Goal: Transaction & Acquisition: Purchase product/service

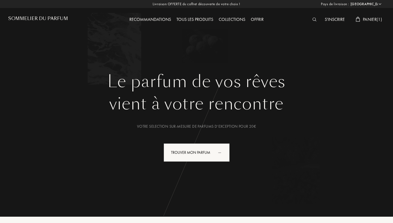
select select "FR"
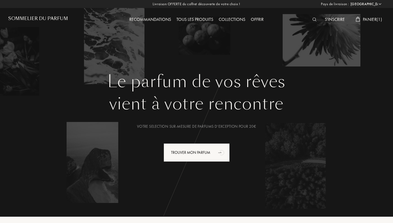
click at [192, 20] on div "Tous les produits" at bounding box center [195, 19] width 42 height 7
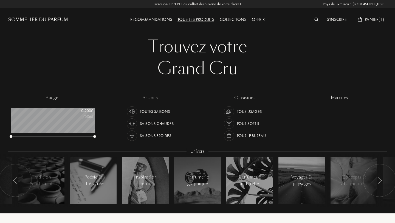
select select "FR"
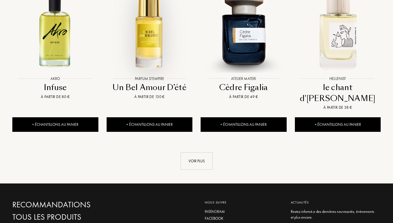
scroll to position [581, 0]
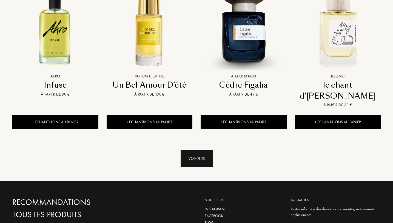
click at [193, 150] on div "Voir plus" at bounding box center [197, 158] width 32 height 17
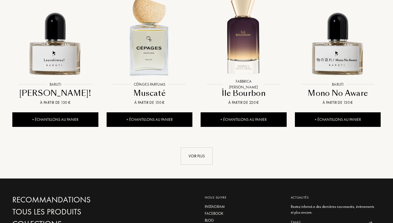
scroll to position [1042, 0]
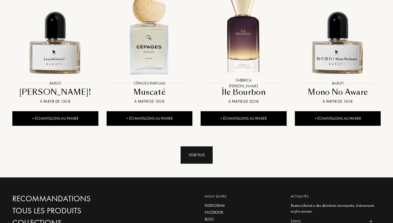
click at [197, 146] on div "Voir plus" at bounding box center [197, 154] width 32 height 17
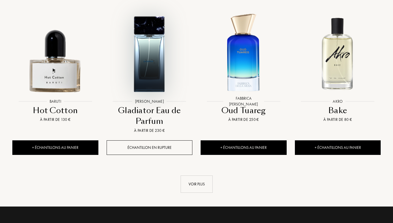
scroll to position [1492, 0]
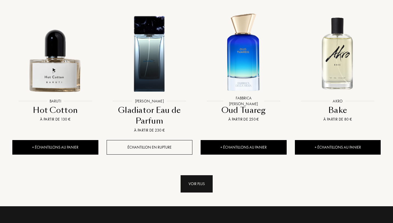
click at [194, 175] on div "Voir plus" at bounding box center [197, 183] width 32 height 17
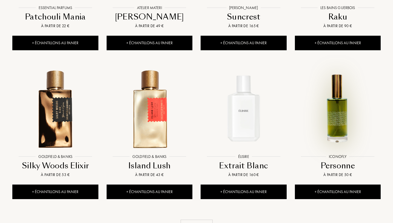
scroll to position [1920, 0]
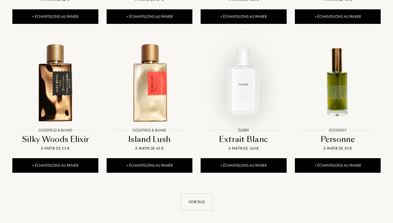
click at [242, 49] on img at bounding box center [243, 81] width 85 height 85
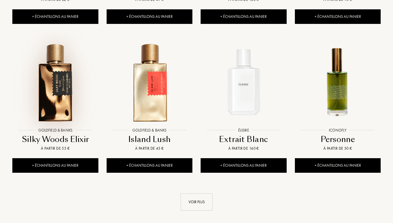
scroll to position [1931, 0]
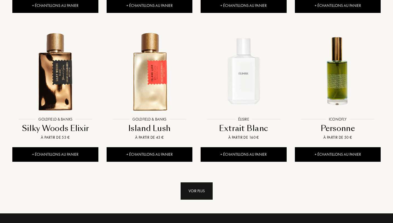
click at [195, 182] on div "Voir plus" at bounding box center [197, 190] width 32 height 17
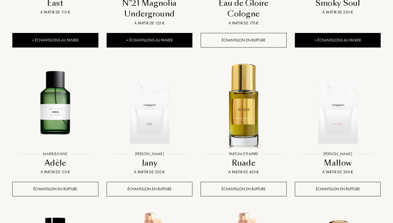
scroll to position [2205, 0]
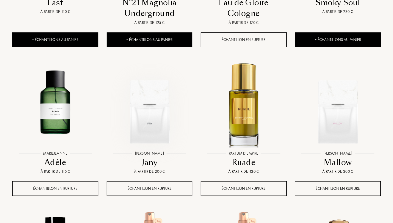
click at [162, 89] on img at bounding box center [149, 105] width 85 height 85
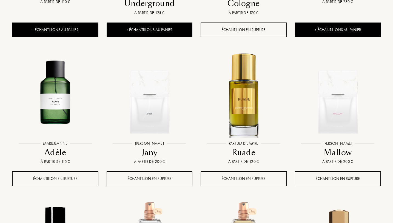
scroll to position [2216, 0]
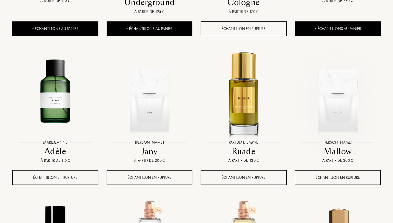
click at [347, 72] on img at bounding box center [338, 94] width 85 height 85
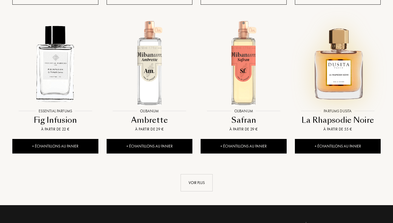
scroll to position [2403, 0]
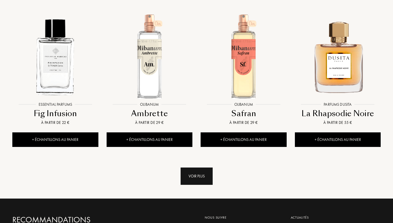
click at [202, 167] on div "Voir plus" at bounding box center [197, 175] width 32 height 17
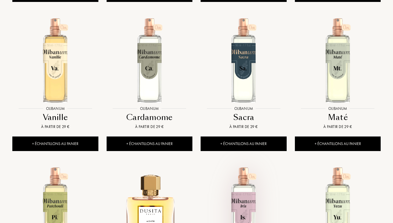
scroll to position [2545, 0]
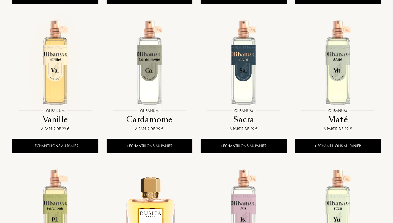
click at [60, 46] on img at bounding box center [55, 62] width 85 height 85
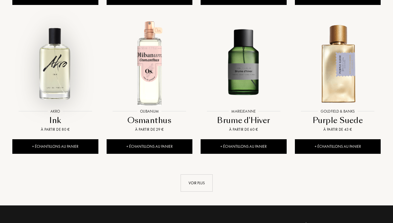
scroll to position [2852, 0]
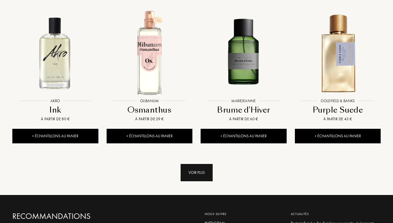
click at [199, 164] on div "Voir plus" at bounding box center [197, 172] width 32 height 17
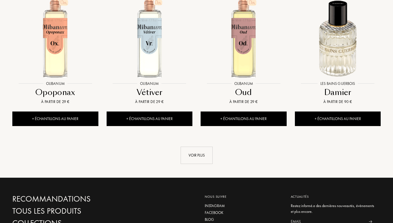
scroll to position [3324, 0]
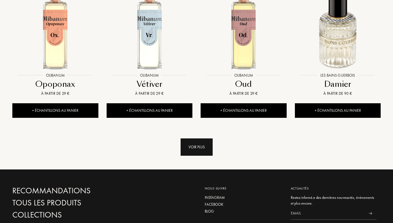
click at [203, 138] on div "Voir plus" at bounding box center [197, 146] width 32 height 17
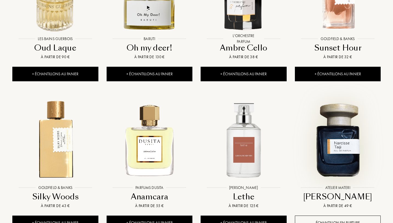
scroll to position [3664, 0]
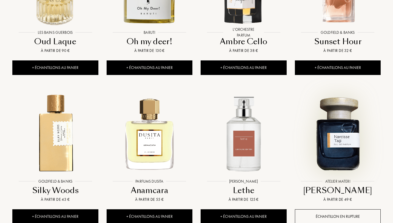
click at [345, 103] on img at bounding box center [338, 133] width 85 height 85
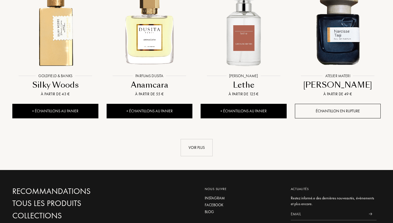
scroll to position [3796, 0]
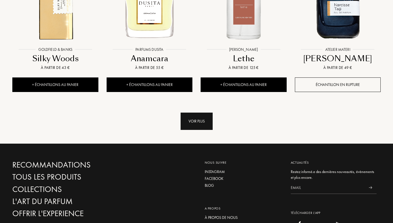
click at [200, 112] on div "Voir plus" at bounding box center [197, 120] width 32 height 17
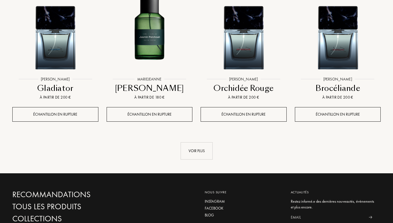
scroll to position [4213, 0]
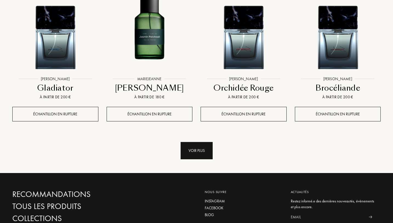
click at [204, 142] on div "Voir plus" at bounding box center [197, 150] width 32 height 17
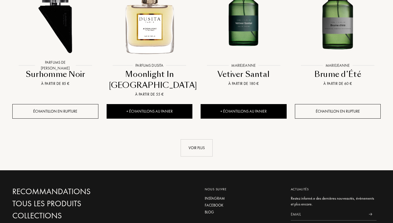
scroll to position [4674, 0]
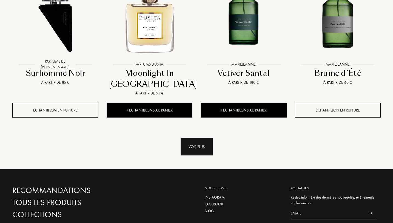
click at [188, 138] on div "Voir plus" at bounding box center [197, 146] width 32 height 17
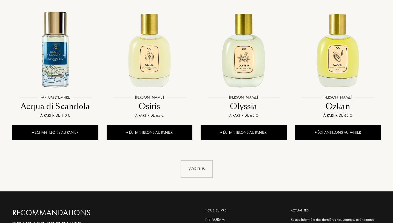
scroll to position [5112, 0]
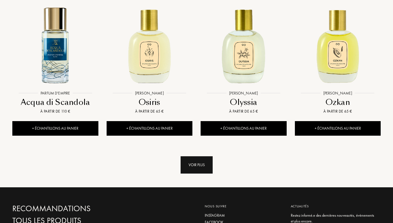
click at [208, 156] on div "Voir plus" at bounding box center [197, 164] width 32 height 17
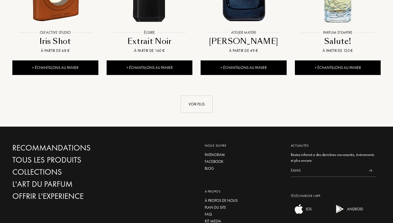
scroll to position [5628, 0]
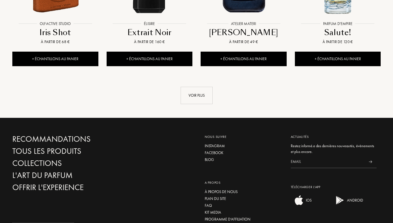
click at [384, 76] on div "Voir plus" at bounding box center [196, 90] width 377 height 28
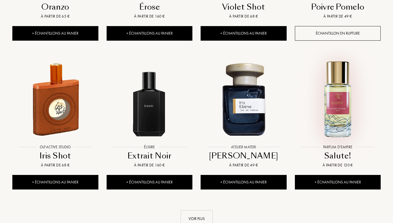
scroll to position [5485, 0]
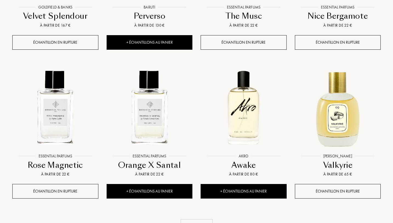
scroll to position [5957, 0]
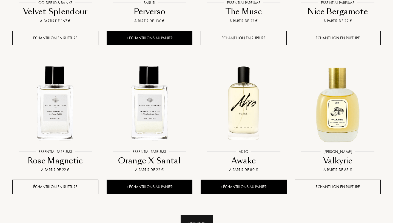
click at [204, 214] on div "Voir plus" at bounding box center [197, 222] width 32 height 17
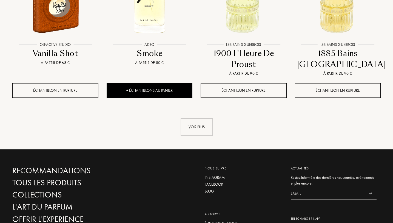
scroll to position [6517, 0]
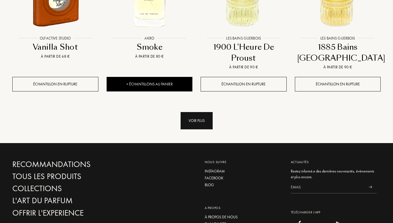
click at [200, 112] on div "Voir plus" at bounding box center [197, 120] width 32 height 17
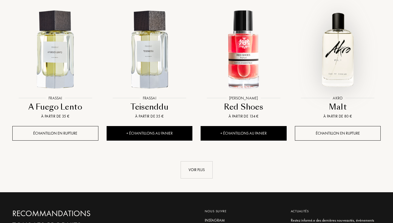
scroll to position [6945, 0]
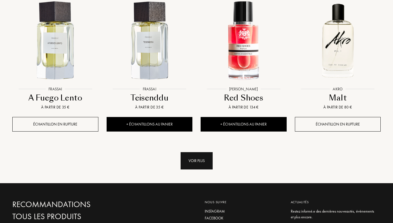
click at [201, 152] on div "Voir plus" at bounding box center [197, 160] width 32 height 17
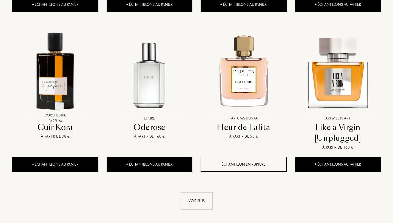
scroll to position [7372, 0]
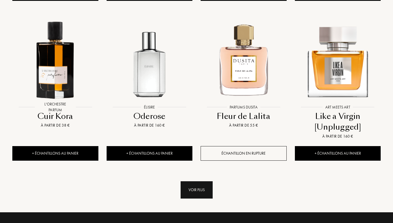
click at [208, 181] on div "Voir plus" at bounding box center [197, 189] width 32 height 17
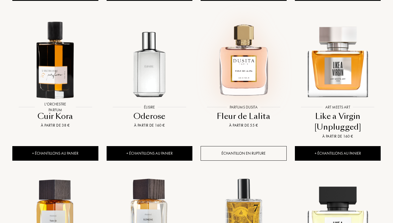
click at [253, 17] on img at bounding box center [243, 58] width 85 height 85
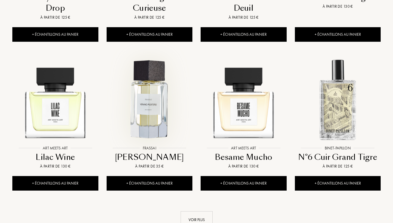
scroll to position [7800, 0]
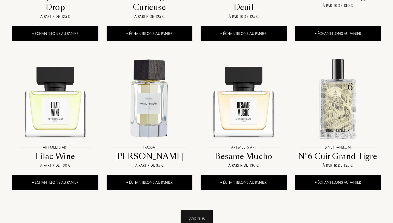
click at [205, 210] on div "Voir plus" at bounding box center [197, 218] width 32 height 17
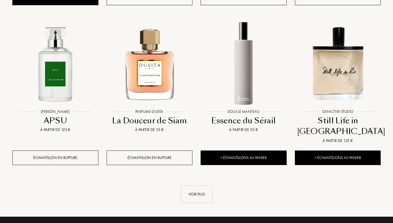
scroll to position [8294, 0]
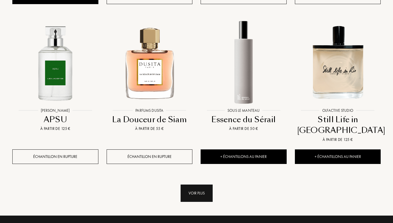
click at [209, 184] on div "Voir plus" at bounding box center [197, 192] width 32 height 17
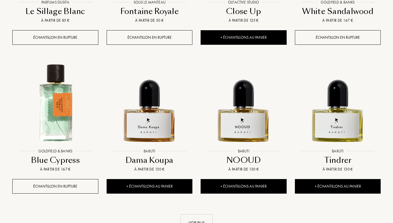
scroll to position [8711, 0]
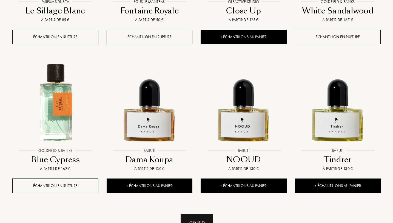
click at [205, 213] on div "Voir plus" at bounding box center [197, 221] width 32 height 17
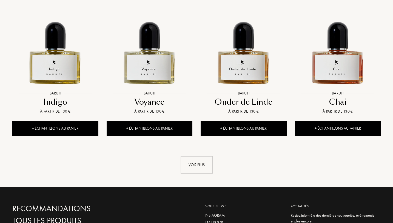
scroll to position [9216, 0]
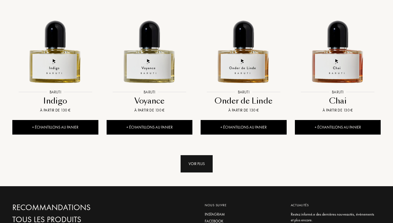
click at [195, 155] on div "Voir plus" at bounding box center [197, 163] width 32 height 17
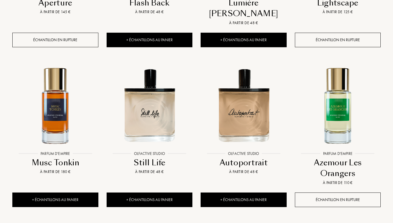
scroll to position [9621, 0]
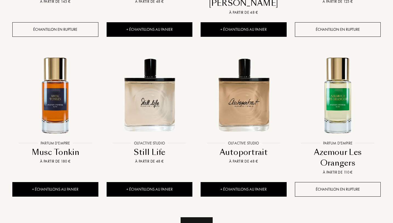
click at [207, 217] on div "Voir plus" at bounding box center [197, 225] width 32 height 17
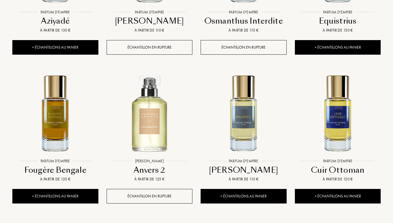
scroll to position [10071, 0]
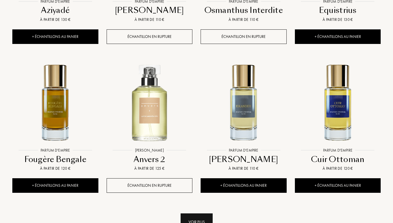
click at [193, 213] on div "Voir plus" at bounding box center [197, 221] width 32 height 17
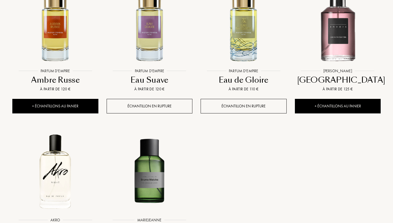
scroll to position [10302, 0]
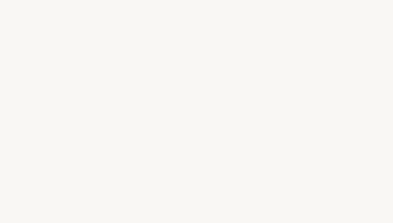
select select "FR"
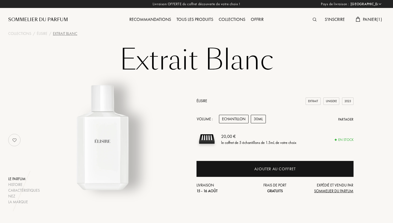
click at [258, 118] on div "30mL" at bounding box center [258, 119] width 15 height 9
click at [239, 119] on div "Echantillon" at bounding box center [234, 119] width 30 height 9
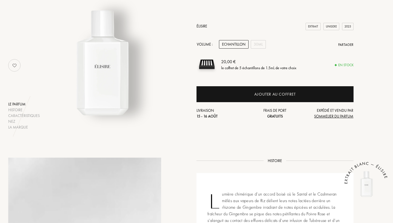
scroll to position [77, 0]
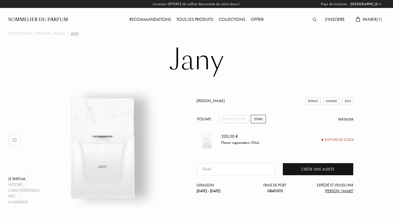
select select "FR"
click at [259, 118] on div "50mL" at bounding box center [258, 119] width 15 height 9
click at [231, 119] on div "Echantillon" at bounding box center [234, 119] width 30 height 9
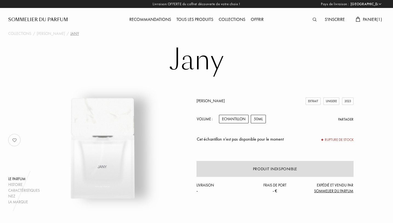
click at [252, 119] on div "50mL" at bounding box center [258, 119] width 15 height 9
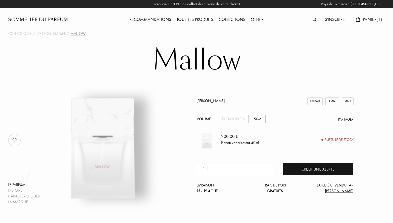
select select "FR"
click at [257, 120] on div "50mL" at bounding box center [259, 119] width 15 height 9
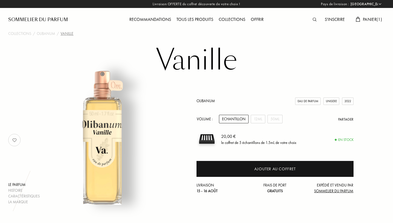
select select "FR"
click at [275, 119] on div "50mL" at bounding box center [275, 119] width 15 height 9
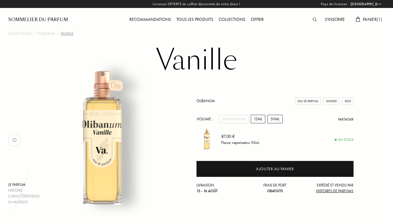
click at [259, 115] on div "Olibanum Eau de Parfum Unisexe 2022 Volume : Echantillon 12mL 50mL Partager 87,…" at bounding box center [275, 146] width 157 height 96
click at [256, 115] on div "12mL" at bounding box center [258, 119] width 15 height 9
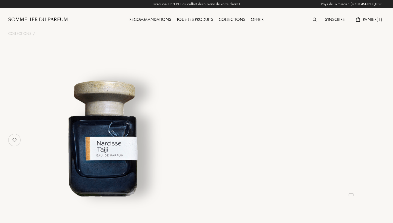
select select "FR"
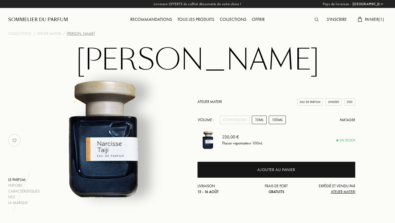
click at [258, 121] on div "10mL" at bounding box center [259, 119] width 15 height 9
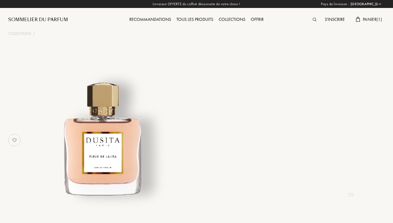
select select "FR"
select select "4"
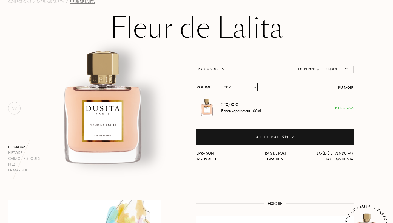
scroll to position [33, 0]
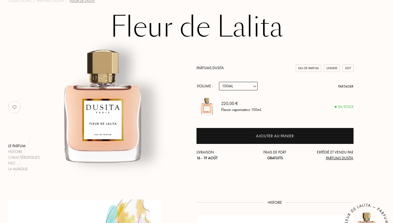
click at [255, 85] on select "Echantillon 15mL 22.5mL (3 * 7.5mL) 50mL 100mL" at bounding box center [238, 86] width 39 height 9
select select "2"
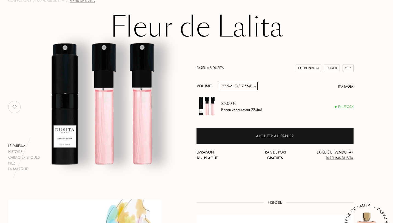
click at [254, 86] on select "Echantillon 15mL 22.5mL (3 * 7.5mL) 50mL 100mL" at bounding box center [238, 86] width 39 height 9
select select "1"
